Goal: Task Accomplishment & Management: Complete application form

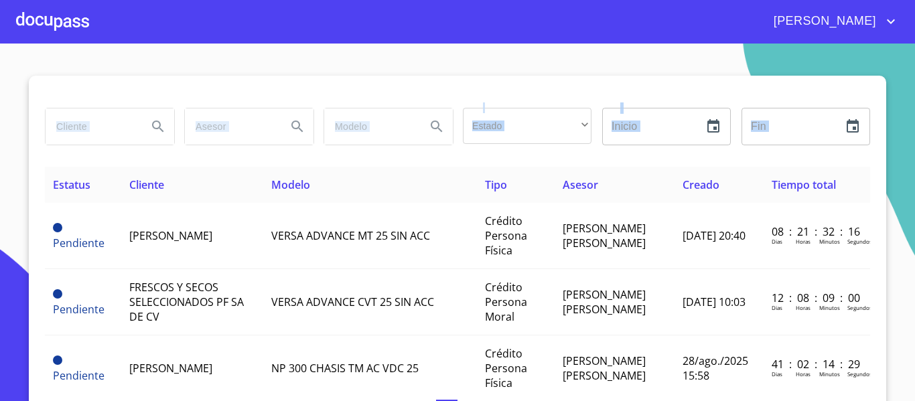
drag, startPoint x: 914, startPoint y: 120, endPoint x: 914, endPoint y: 203, distance: 83.0
click at [914, 203] on section "Estado ​ ​ Inicio ​ Fin ​ Estatus Cliente Modelo Tipo Asesor Creado Tiempo tota…" at bounding box center [457, 223] width 915 height 358
click at [201, 60] on section "Estado ​ ​ Inicio ​ Fin ​ Estatus Cliente Modelo Tipo Asesor Creado Tiempo tota…" at bounding box center [457, 223] width 915 height 358
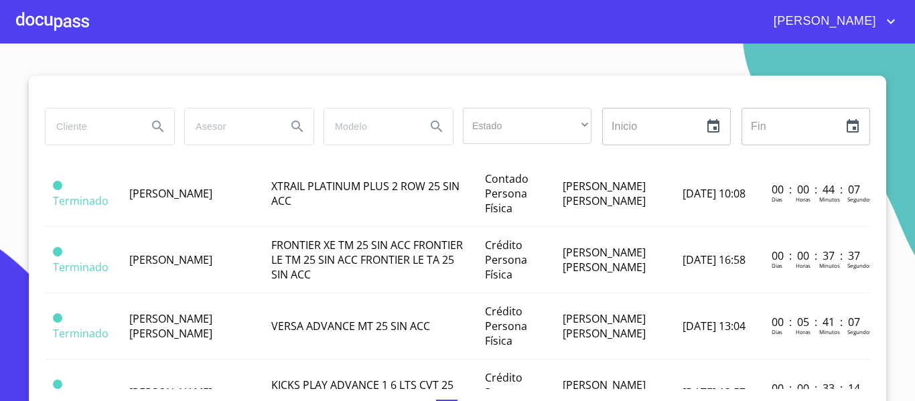
scroll to position [350, 0]
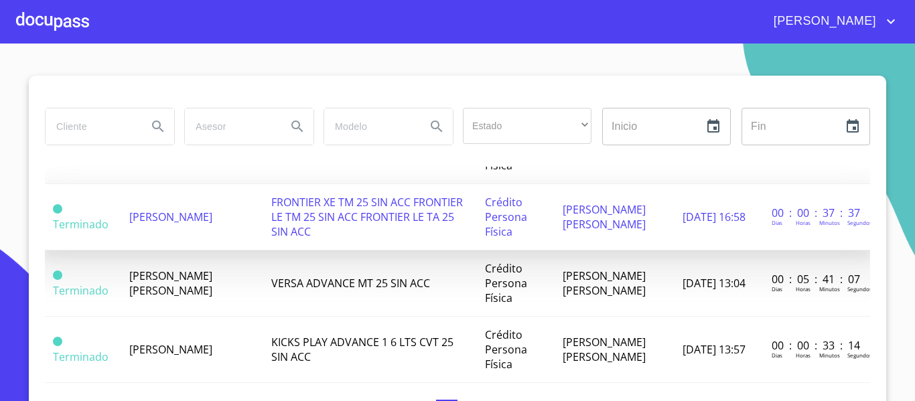
click at [242, 230] on td "[PERSON_NAME]" at bounding box center [192, 217] width 142 height 66
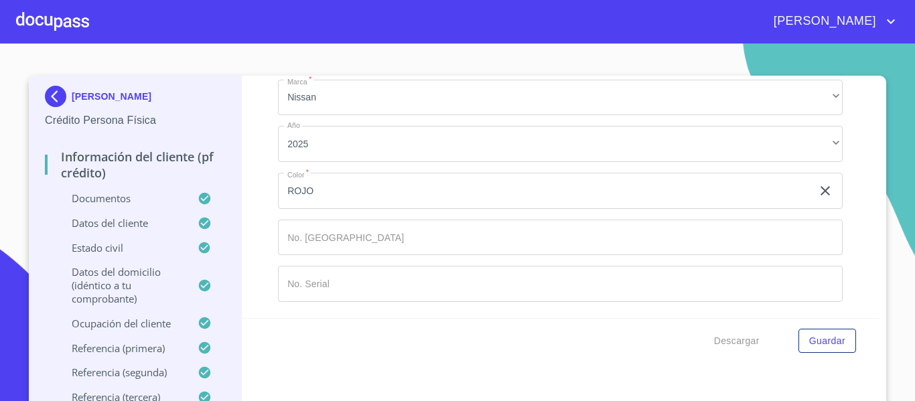
scroll to position [8162, 0]
click at [66, 24] on div at bounding box center [52, 21] width 73 height 43
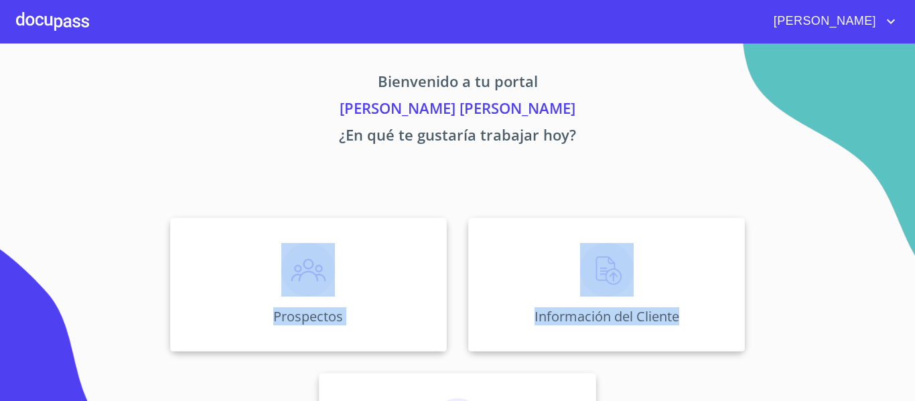
drag, startPoint x: 903, startPoint y: 176, endPoint x: 914, endPoint y: 250, distance: 75.2
click at [914, 250] on section "Bienvenido a tu portal [PERSON_NAME] [PERSON_NAME] ¿En qué te gustaría trabajar…" at bounding box center [457, 223] width 915 height 358
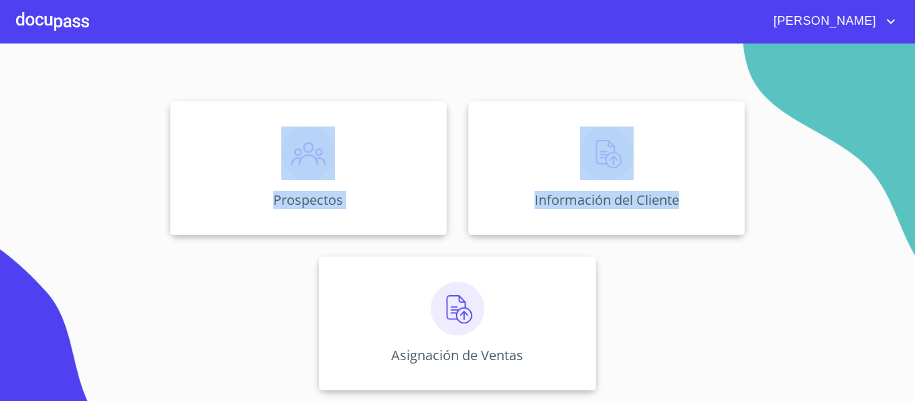
click at [697, 276] on div "Prospectos Información del Cliente Asignación de Ventas" at bounding box center [457, 245] width 830 height 311
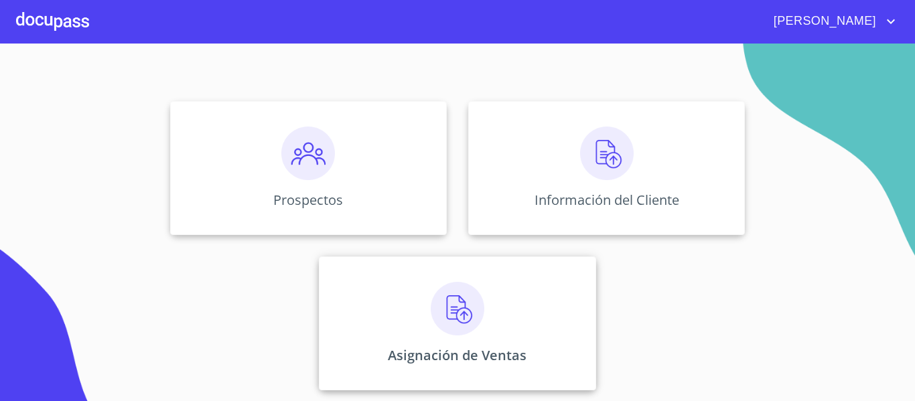
click at [453, 335] on img at bounding box center [458, 309] width 54 height 54
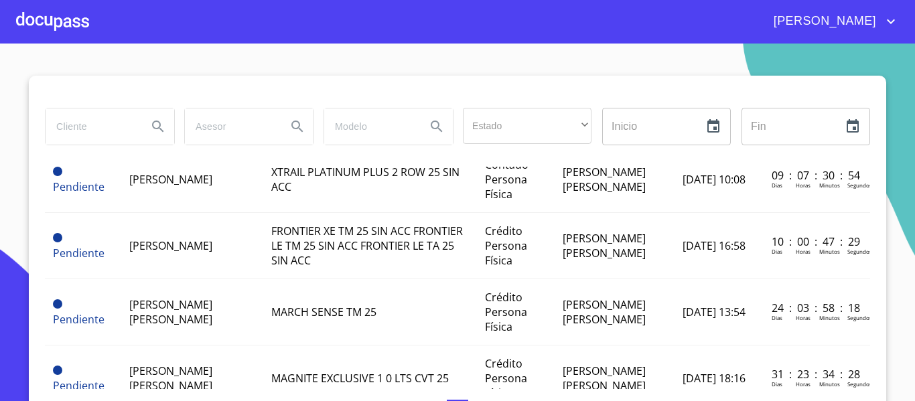
scroll to position [135, 0]
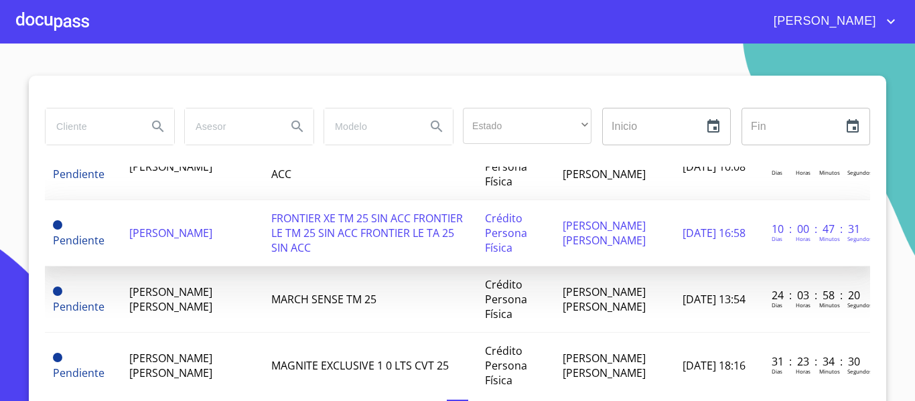
click at [194, 225] on td "[PERSON_NAME]" at bounding box center [192, 233] width 142 height 66
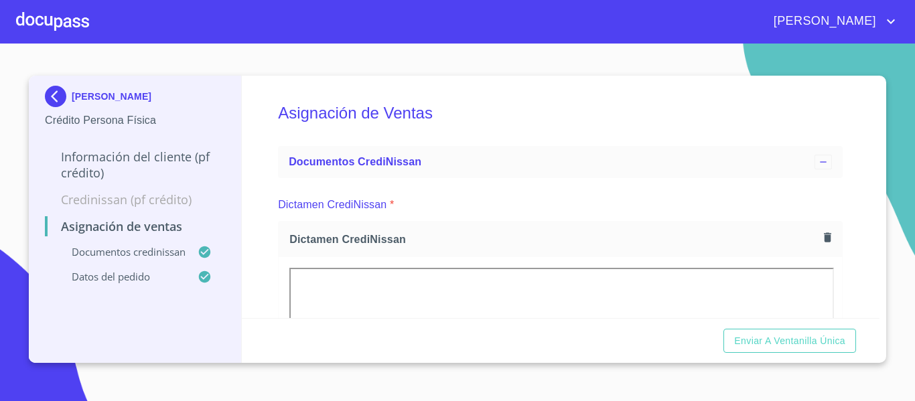
click at [611, 80] on div "Asignación de Ventas Documentos CrediNissan Dictamen CrediNissan * Dictamen Cre…" at bounding box center [561, 197] width 638 height 242
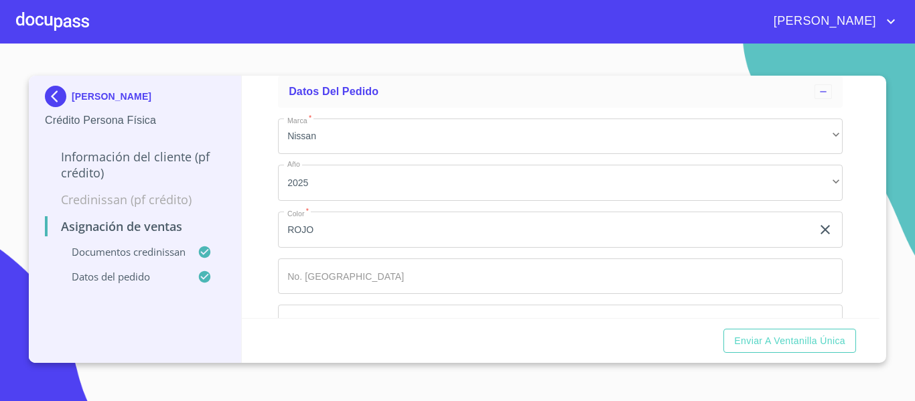
scroll to position [724, 0]
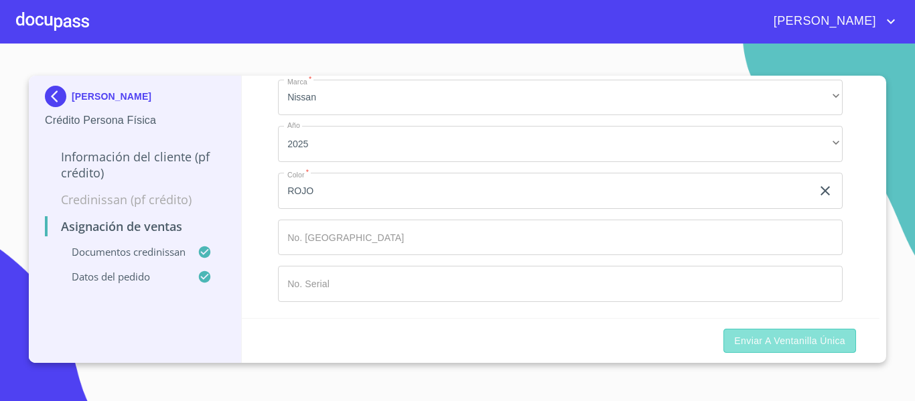
click at [761, 339] on span "Enviar a Ventanilla única" at bounding box center [789, 341] width 111 height 17
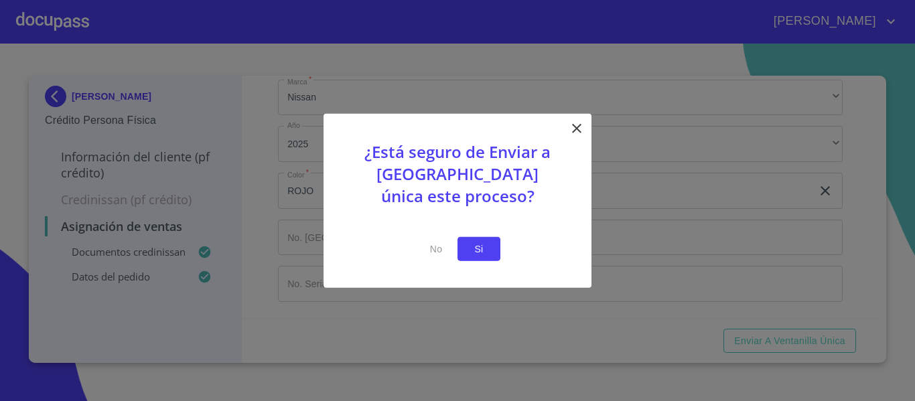
click at [475, 253] on span "Si" at bounding box center [478, 248] width 21 height 17
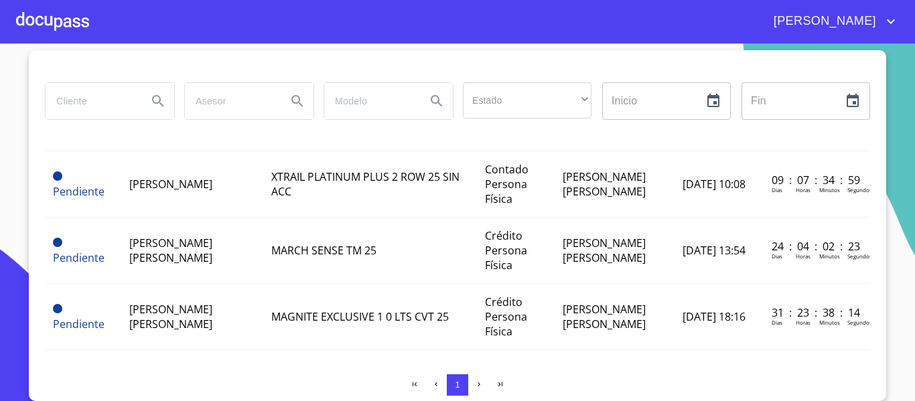
scroll to position [129, 0]
